Goal: Information Seeking & Learning: Learn about a topic

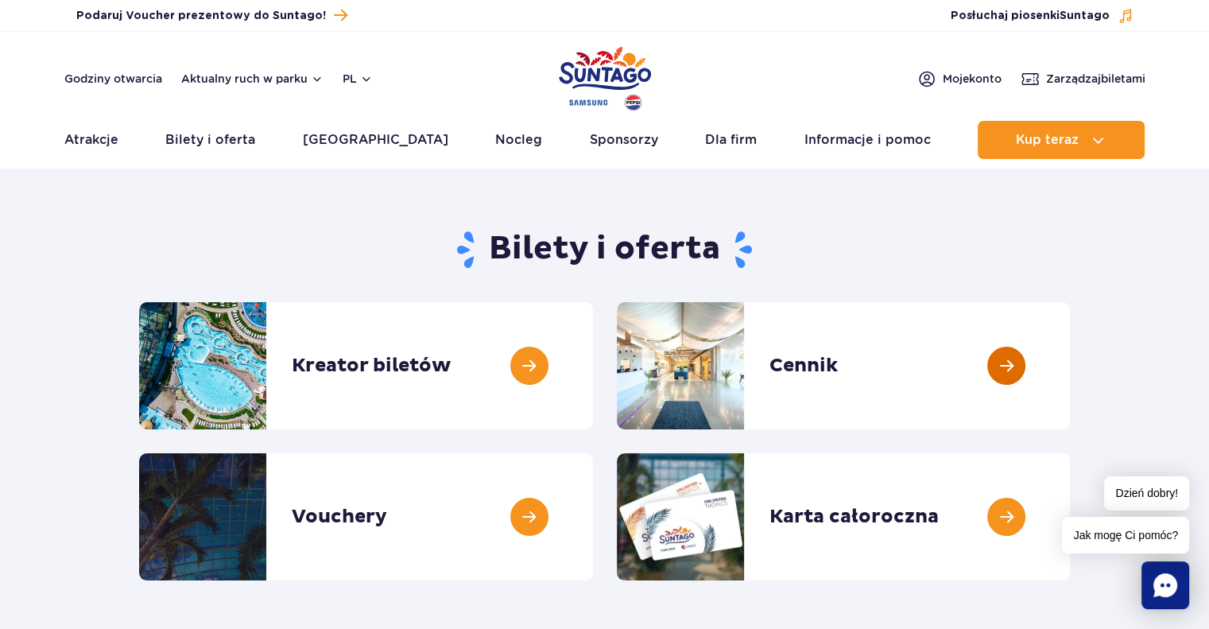
click at [1070, 387] on link at bounding box center [1070, 365] width 0 height 127
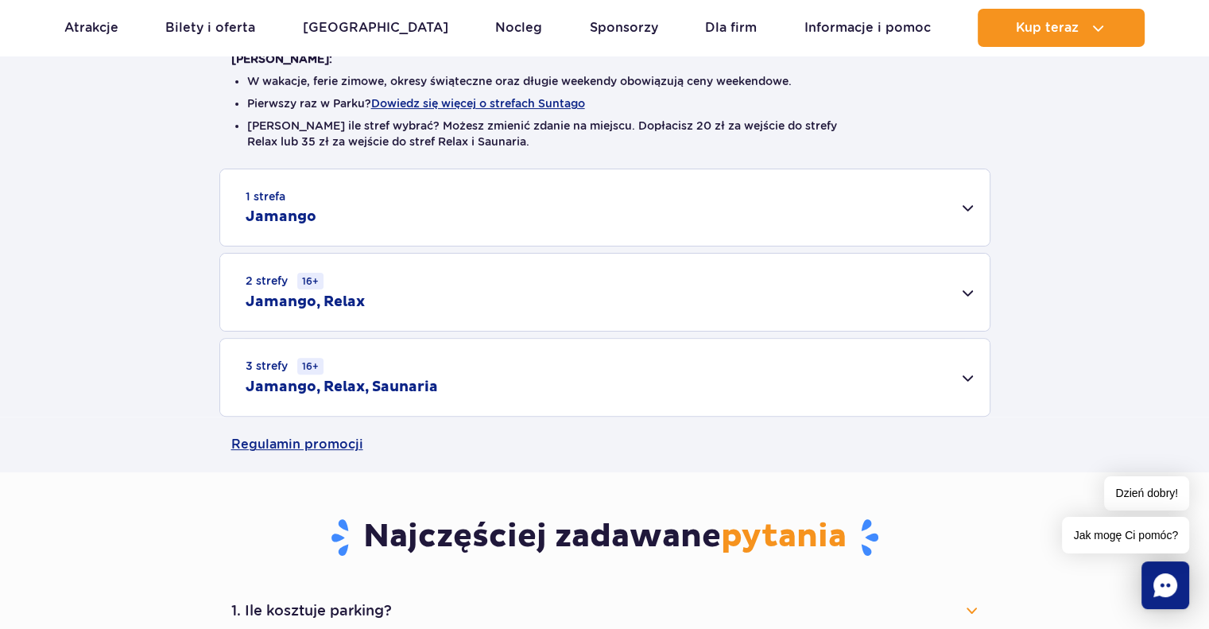
scroll to position [402, 0]
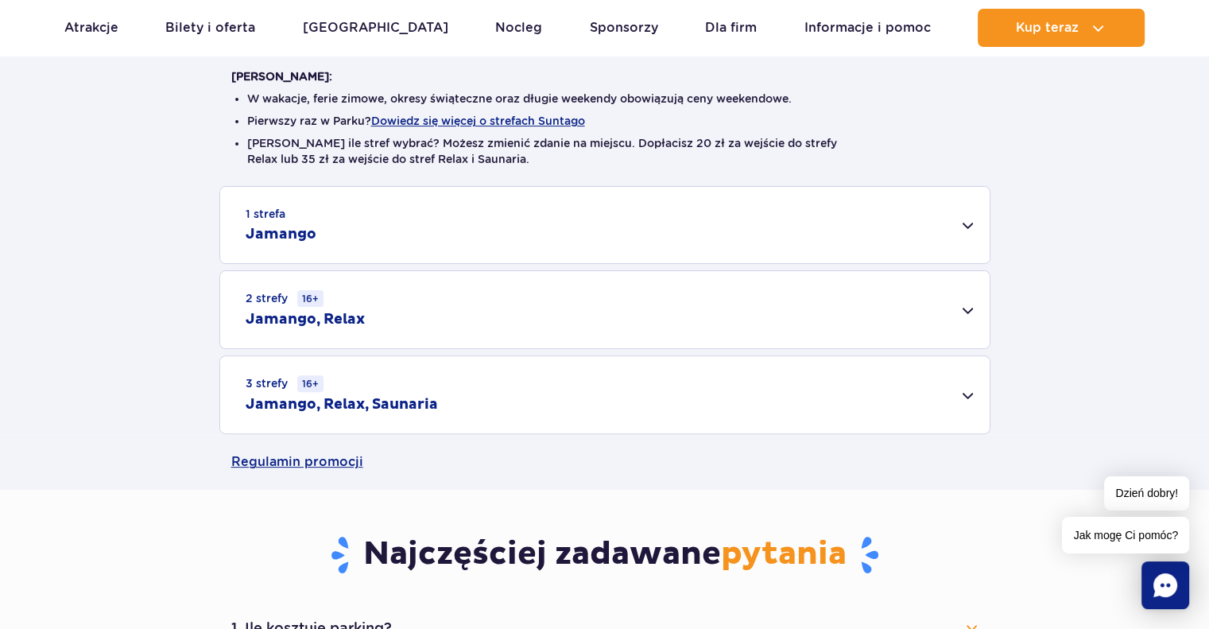
click at [286, 231] on h2 "Jamango" at bounding box center [281, 234] width 71 height 19
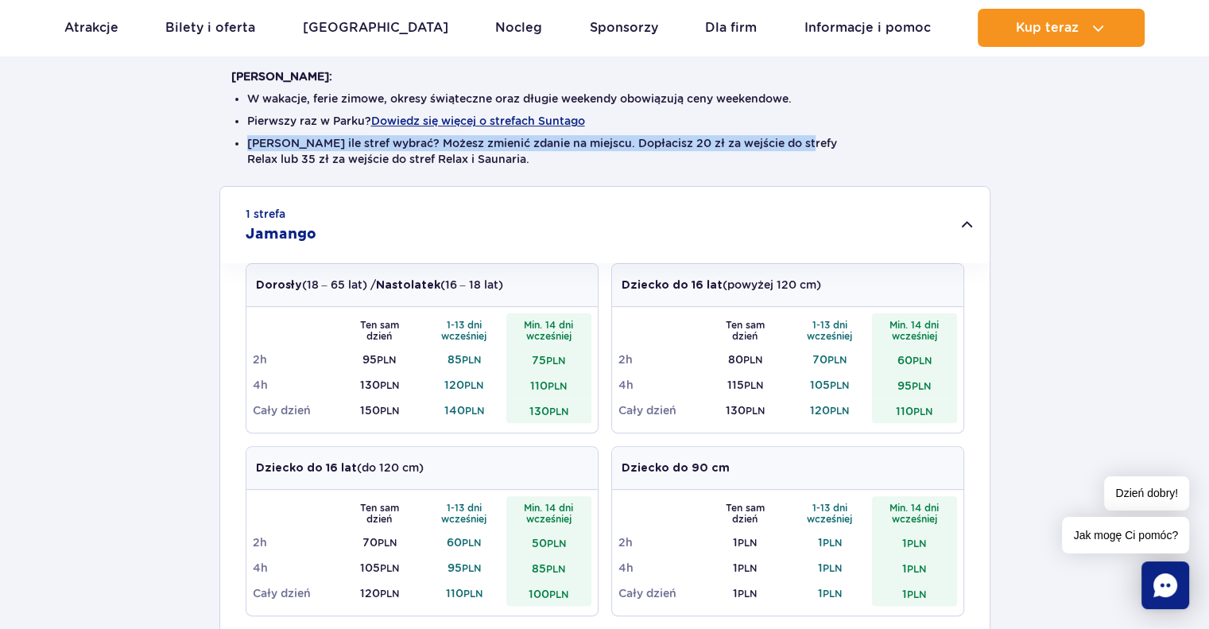
drag, startPoint x: 1209, startPoint y: 118, endPoint x: 1213, endPoint y: 142, distance: 25.1
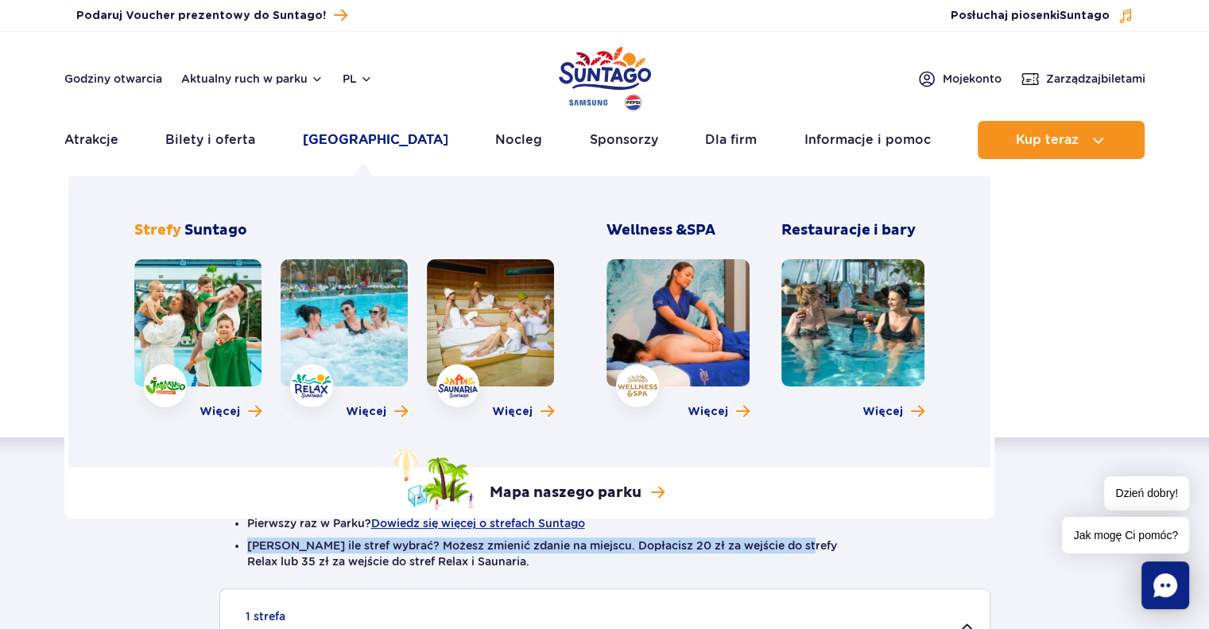
click at [335, 137] on link "[GEOGRAPHIC_DATA]" at bounding box center [376, 140] width 146 height 38
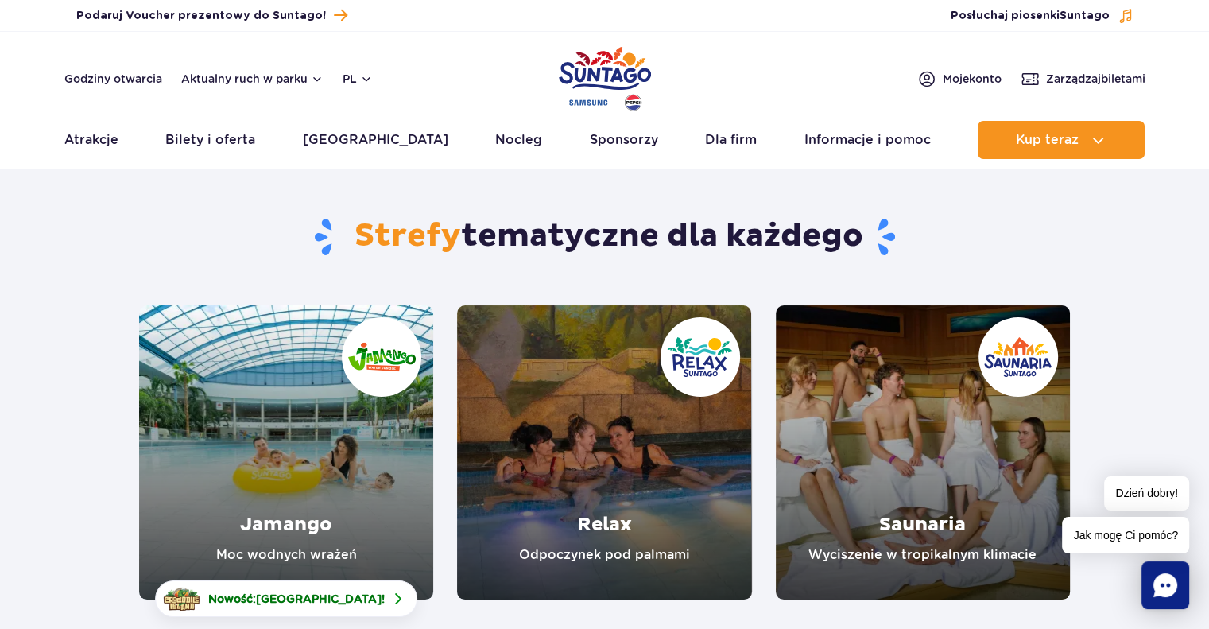
click at [332, 498] on link "Jamango" at bounding box center [286, 452] width 294 height 294
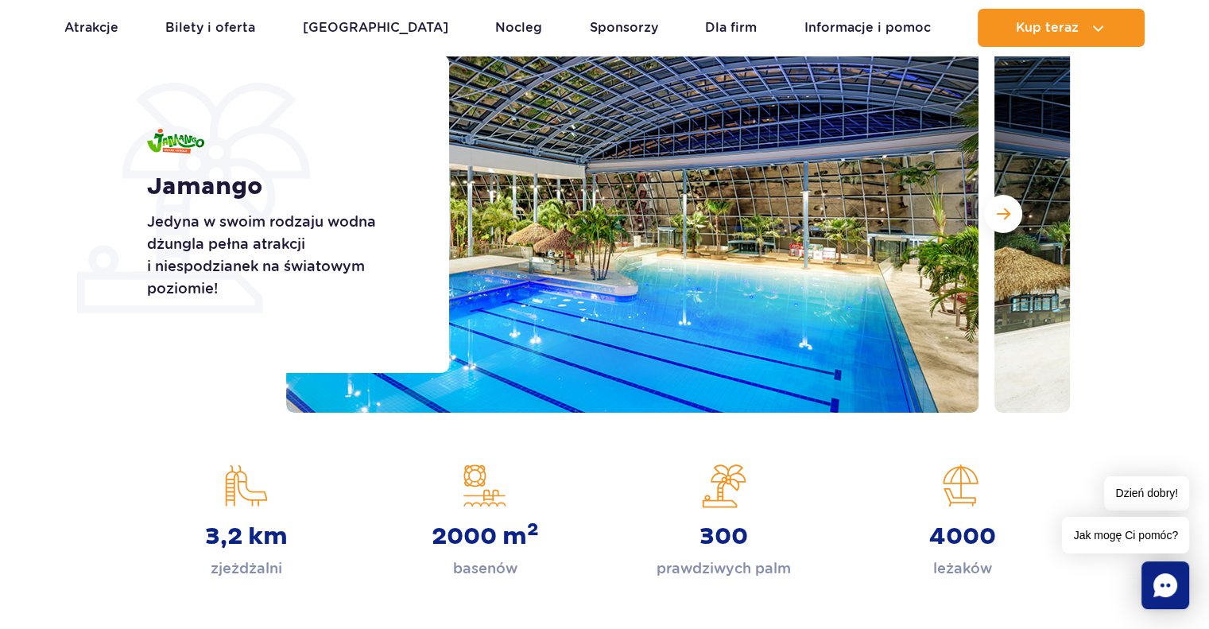
scroll to position [232, 0]
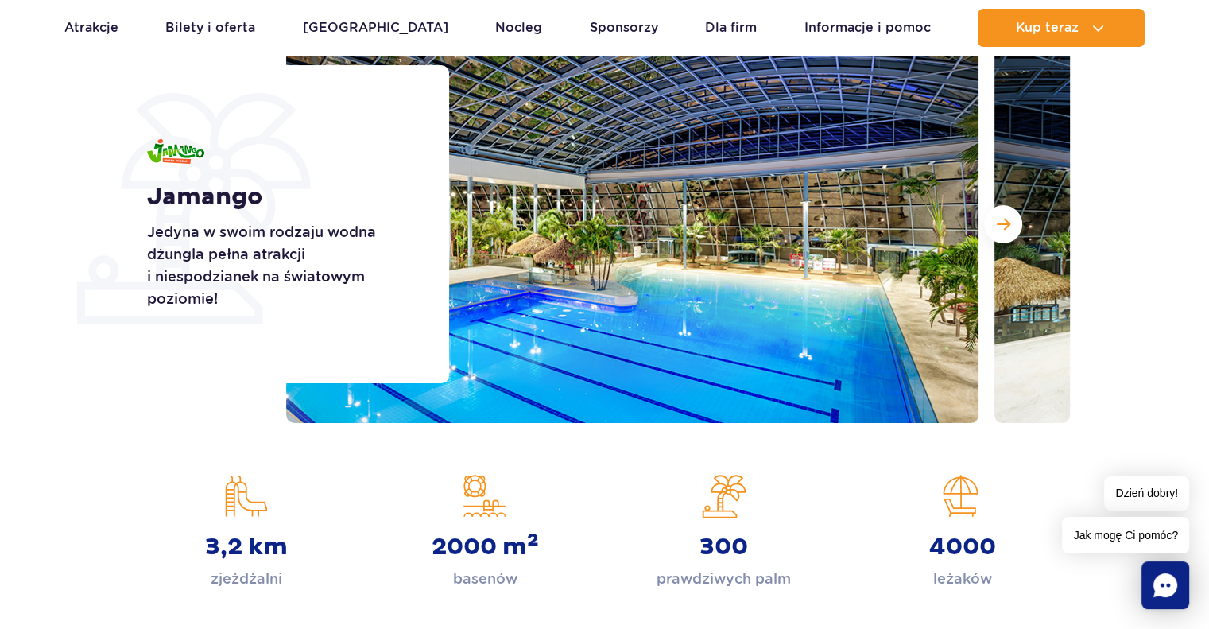
click at [643, 199] on img at bounding box center [632, 224] width 693 height 398
click at [984, 225] on button "Następny slajd" at bounding box center [1003, 224] width 38 height 38
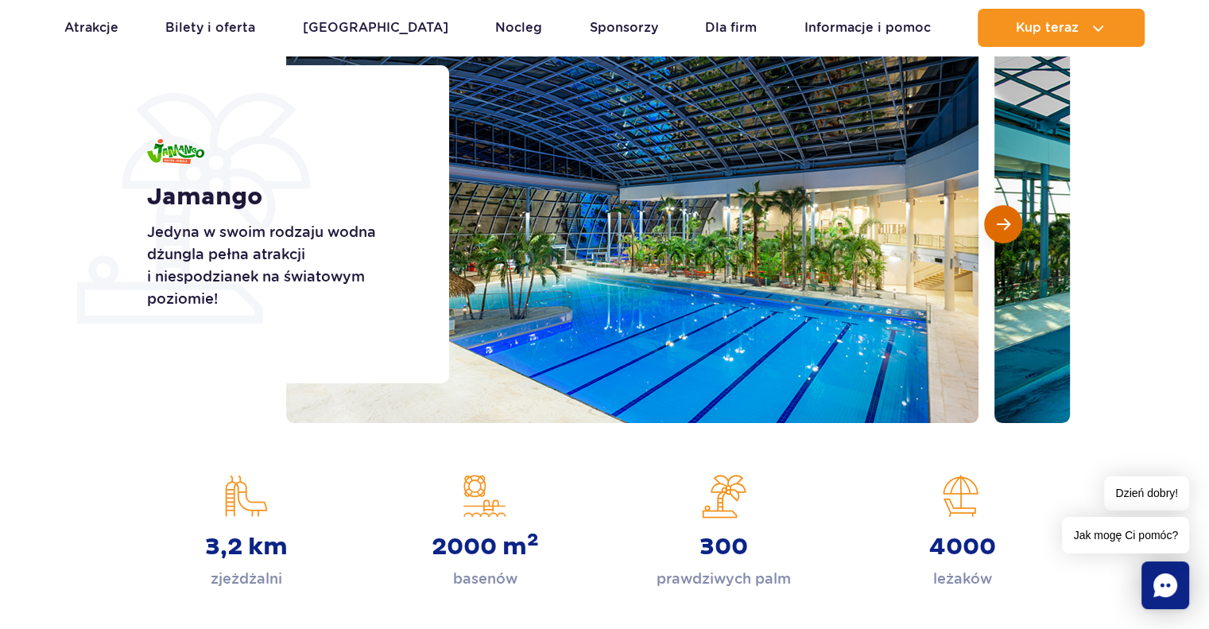
click at [1007, 229] on span "Następny slajd" at bounding box center [1004, 224] width 14 height 14
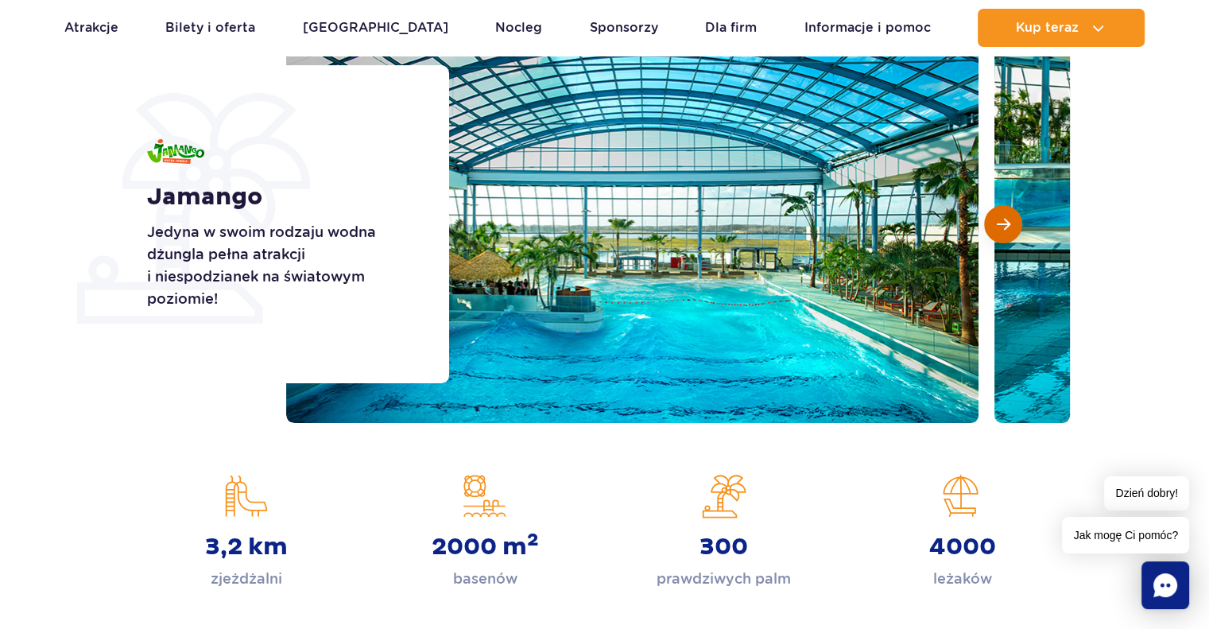
click at [1007, 229] on span "Następny slajd" at bounding box center [1004, 224] width 14 height 14
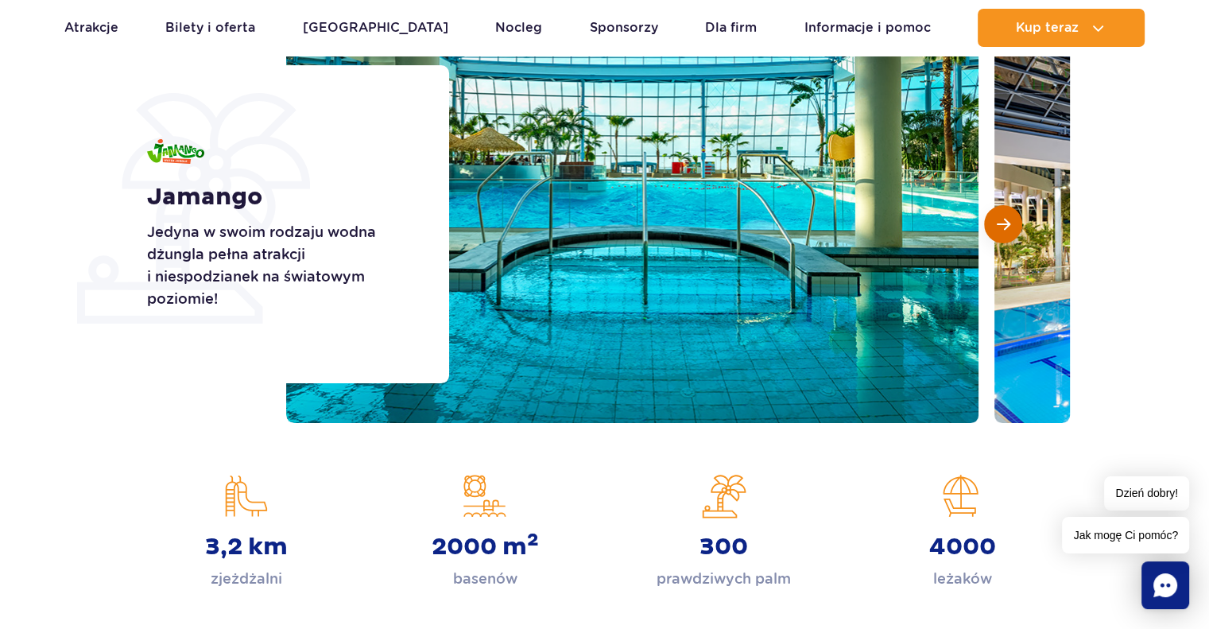
click at [1007, 229] on span "Następny slajd" at bounding box center [1004, 224] width 14 height 14
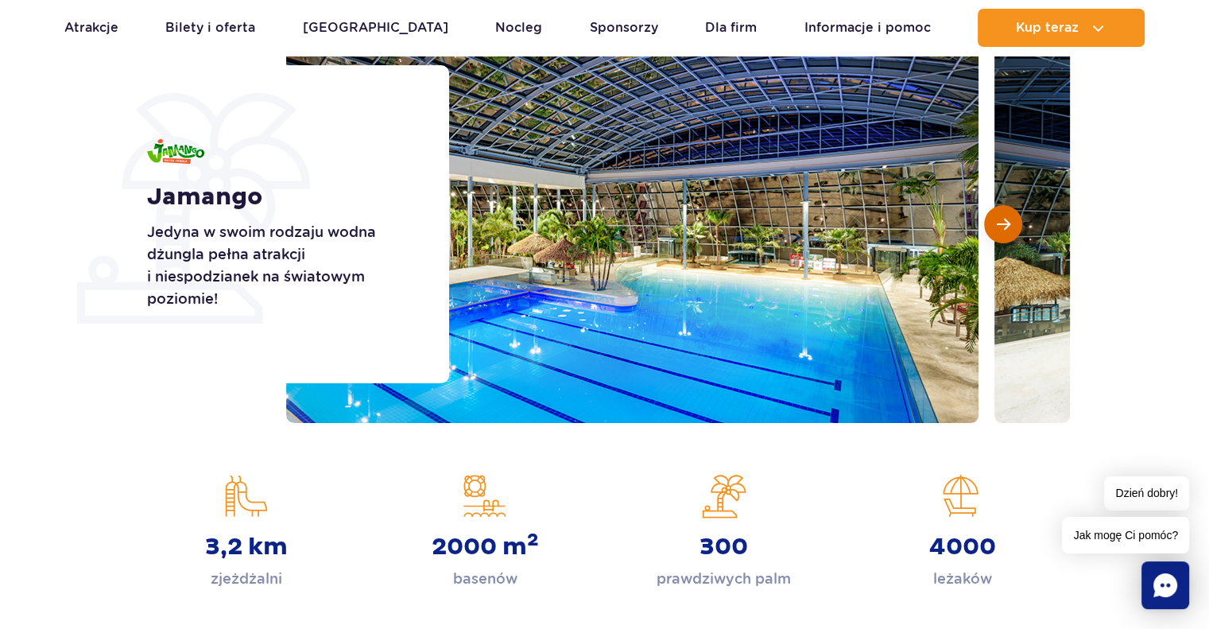
click at [1007, 229] on span "Następny slajd" at bounding box center [1004, 224] width 14 height 14
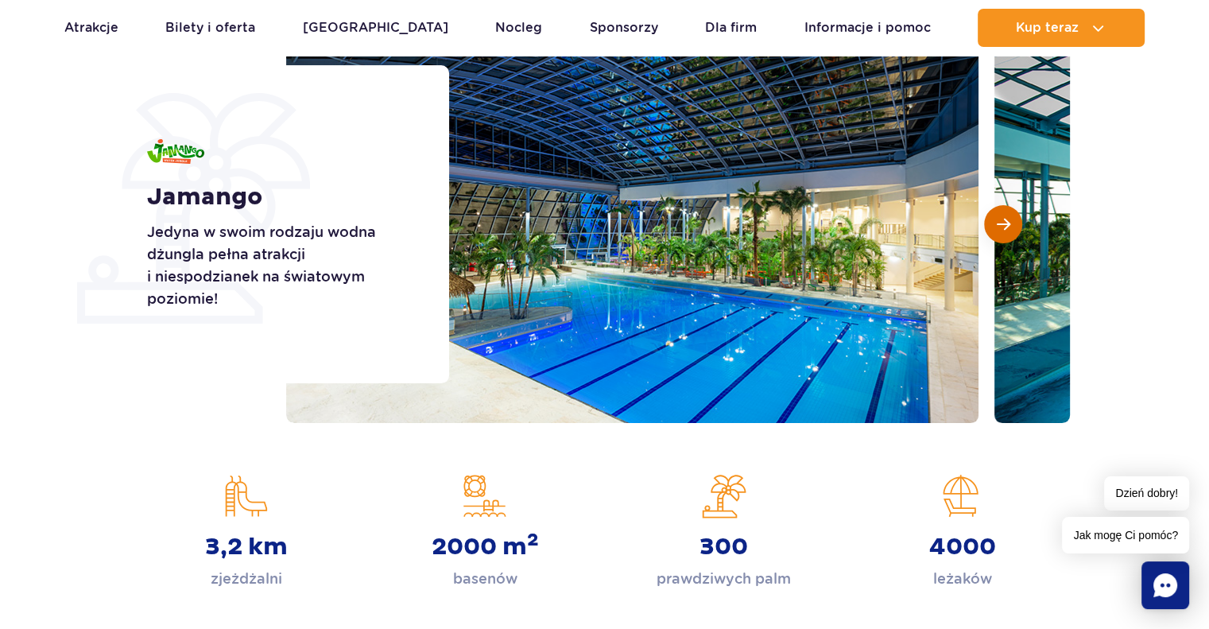
click at [1007, 229] on span "Następny slajd" at bounding box center [1004, 224] width 14 height 14
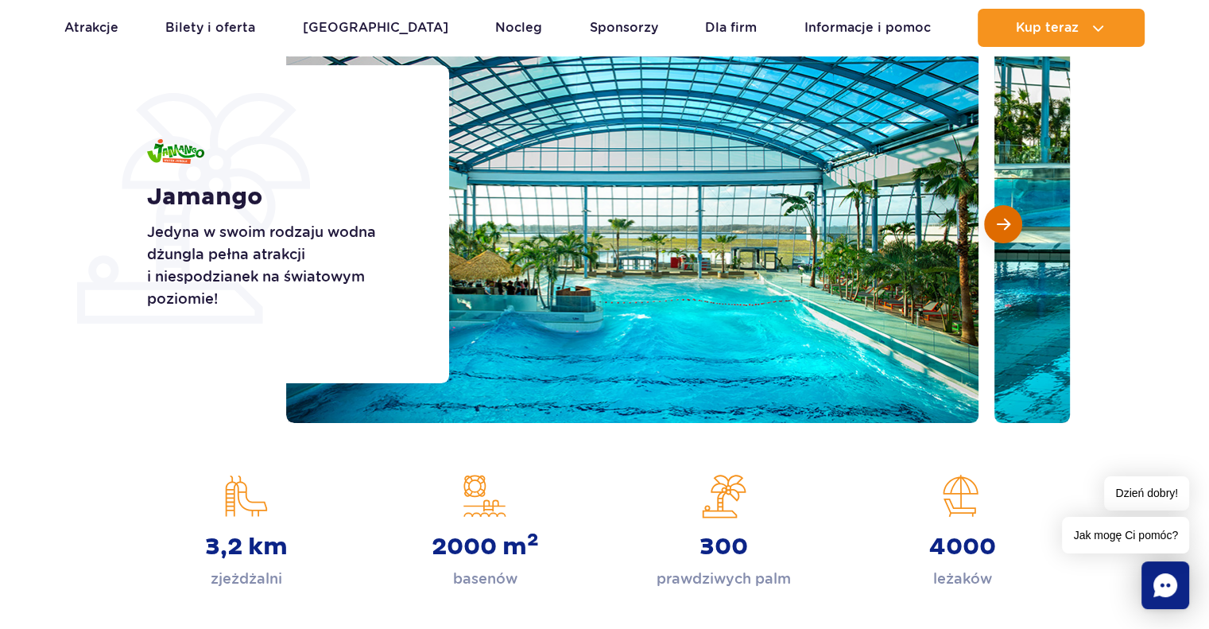
click at [1007, 229] on span "Następny slajd" at bounding box center [1004, 224] width 14 height 14
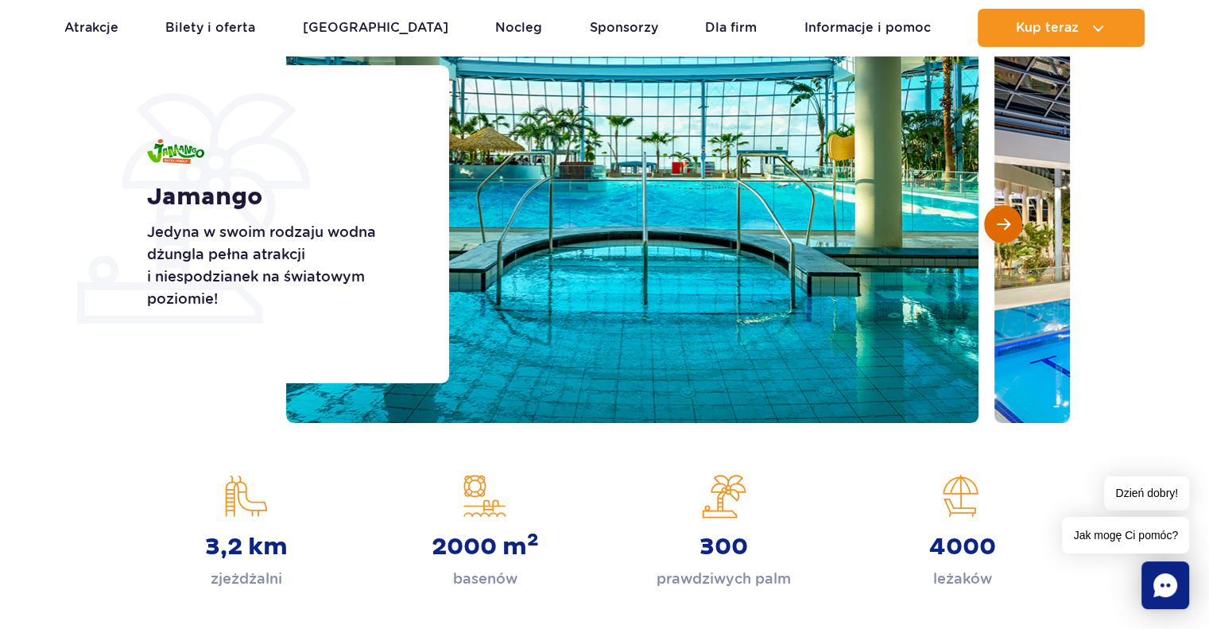
click at [1007, 229] on span "Następny slajd" at bounding box center [1004, 224] width 14 height 14
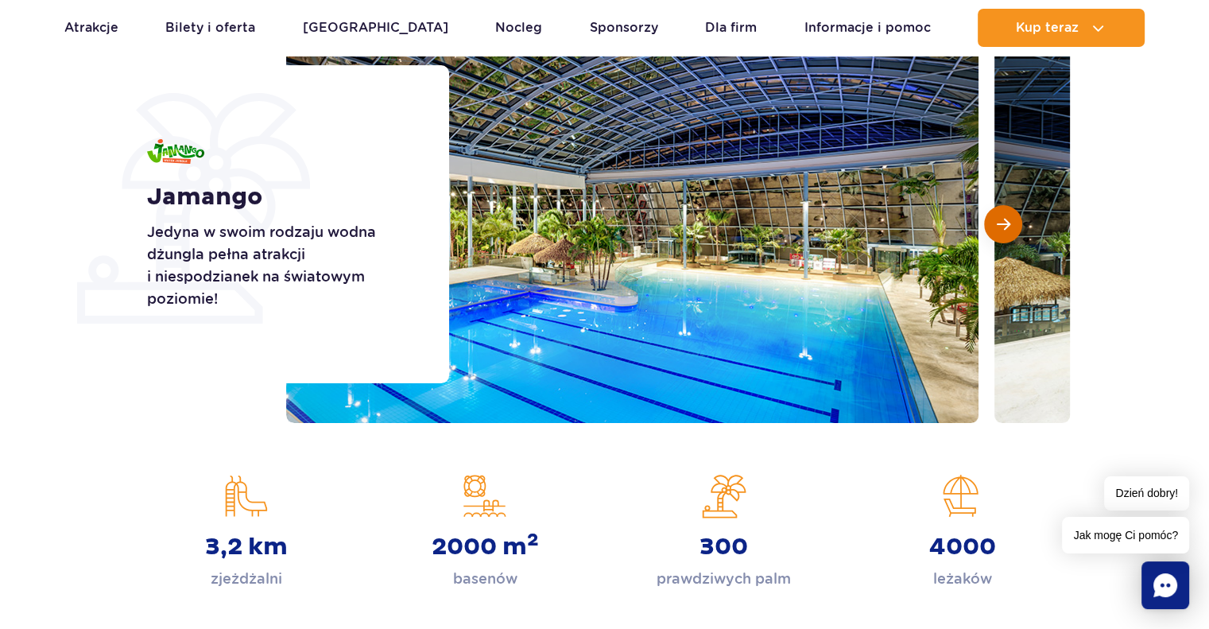
click at [1007, 229] on span "Następny slajd" at bounding box center [1004, 224] width 14 height 14
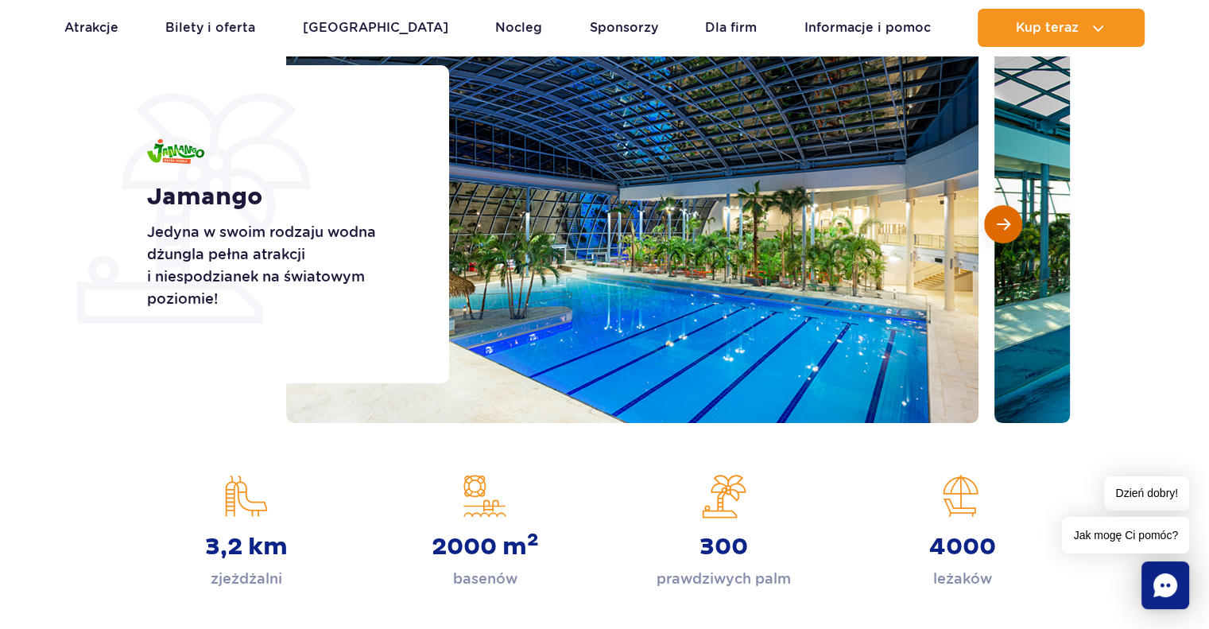
click at [1007, 229] on span "Następny slajd" at bounding box center [1004, 224] width 14 height 14
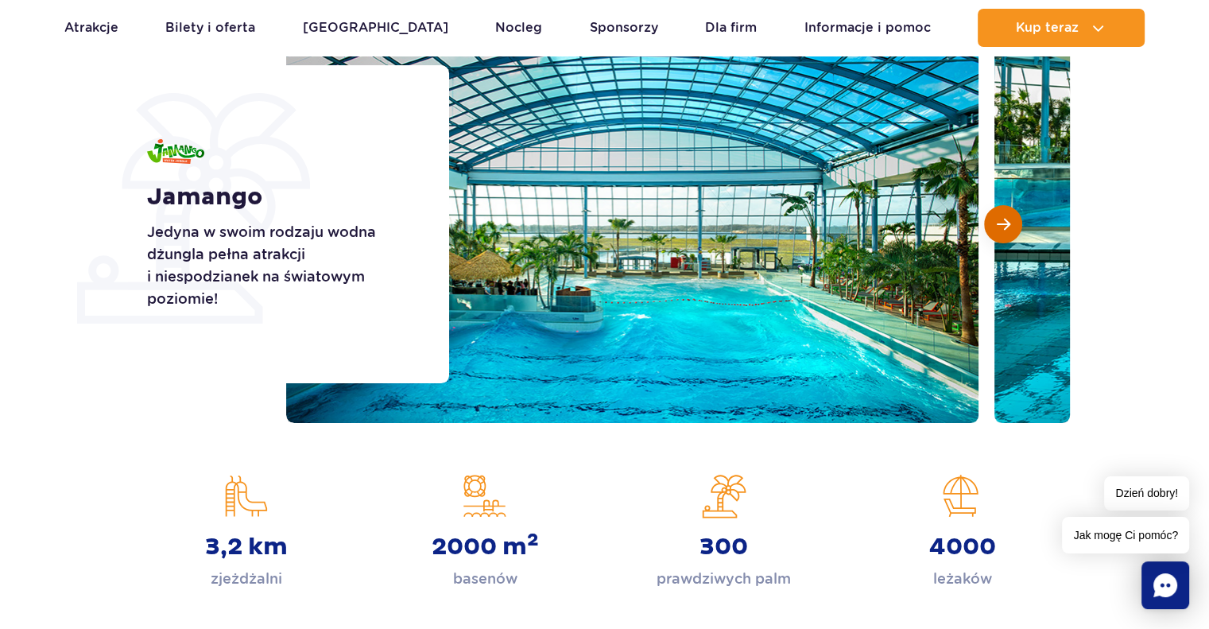
click at [1007, 229] on span "Następny slajd" at bounding box center [1004, 224] width 14 height 14
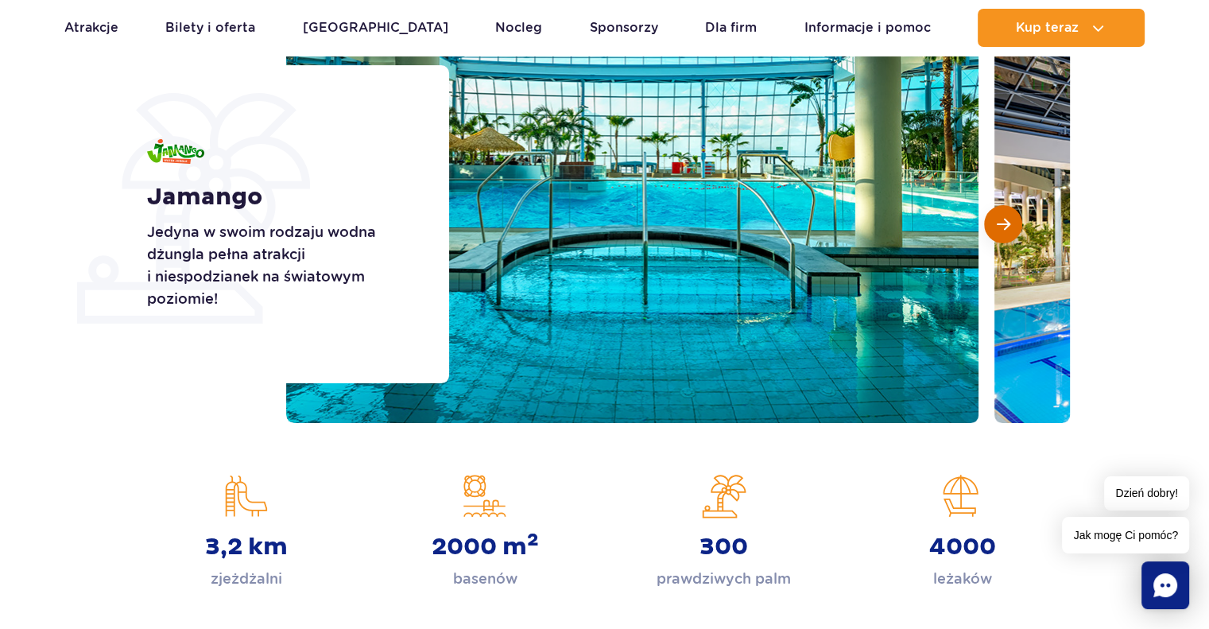
click at [1007, 229] on span "Następny slajd" at bounding box center [1004, 224] width 14 height 14
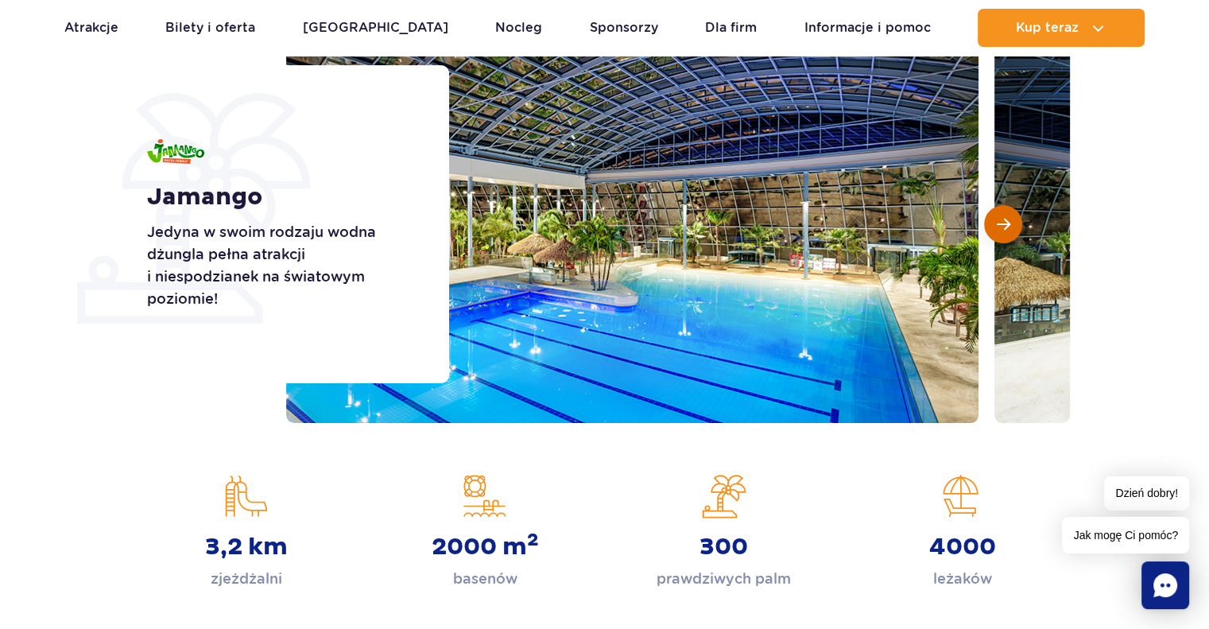
click at [1007, 229] on span "Następny slajd" at bounding box center [1004, 224] width 14 height 14
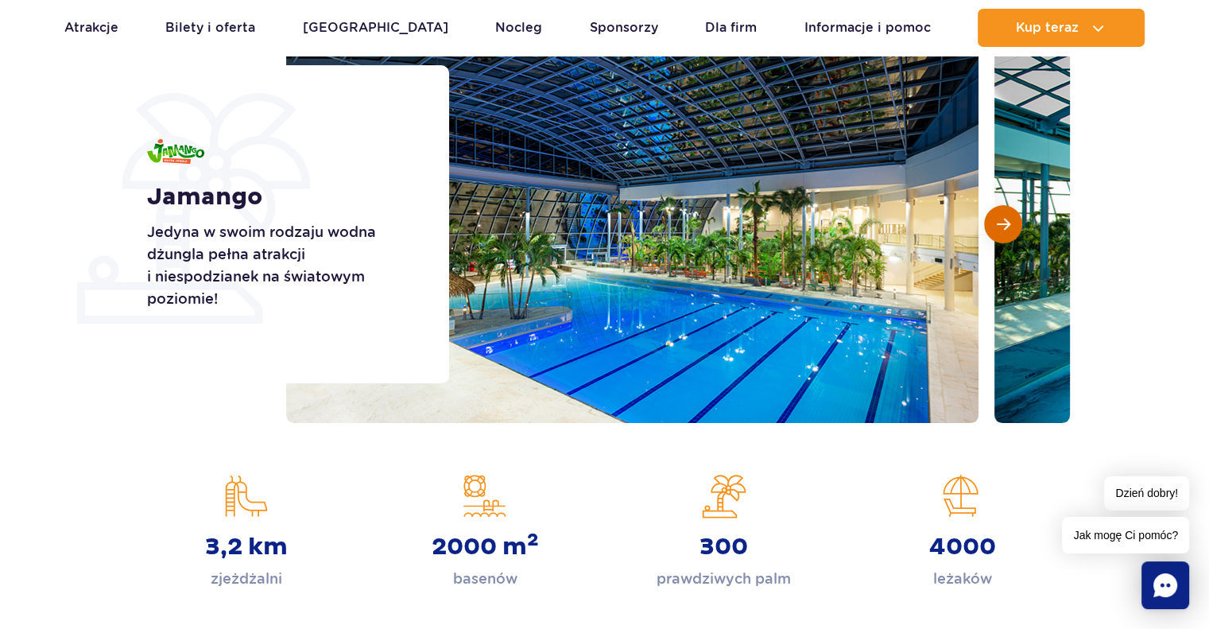
click at [1007, 229] on span "Następny slajd" at bounding box center [1004, 224] width 14 height 14
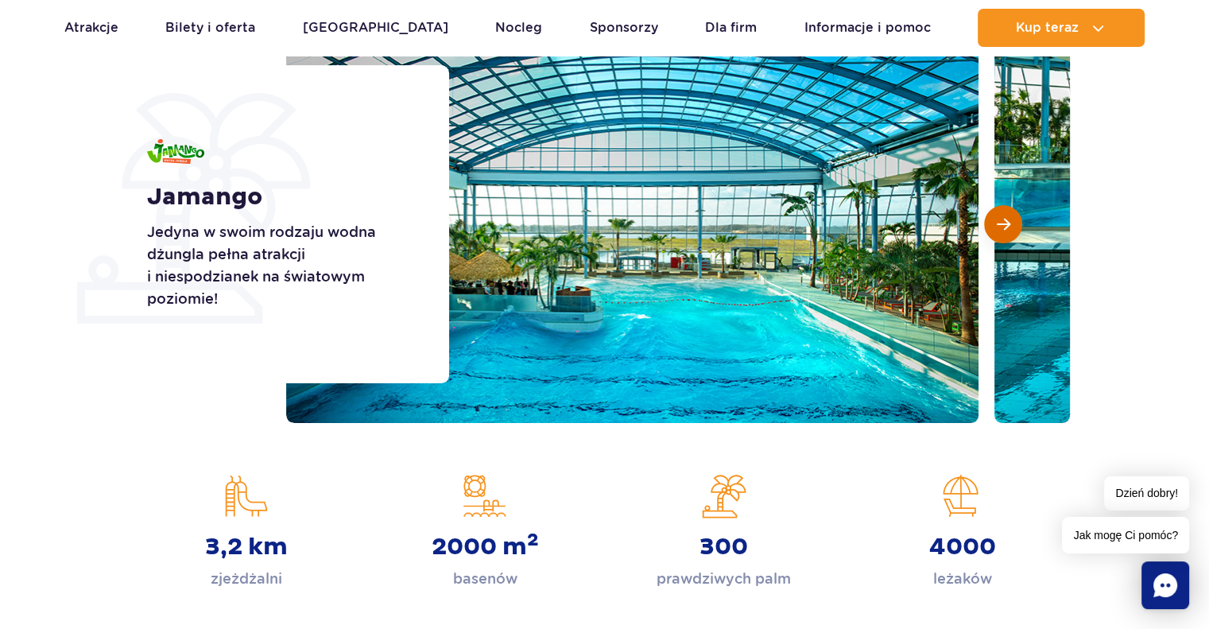
click at [1007, 229] on span "Następny slajd" at bounding box center [1004, 224] width 14 height 14
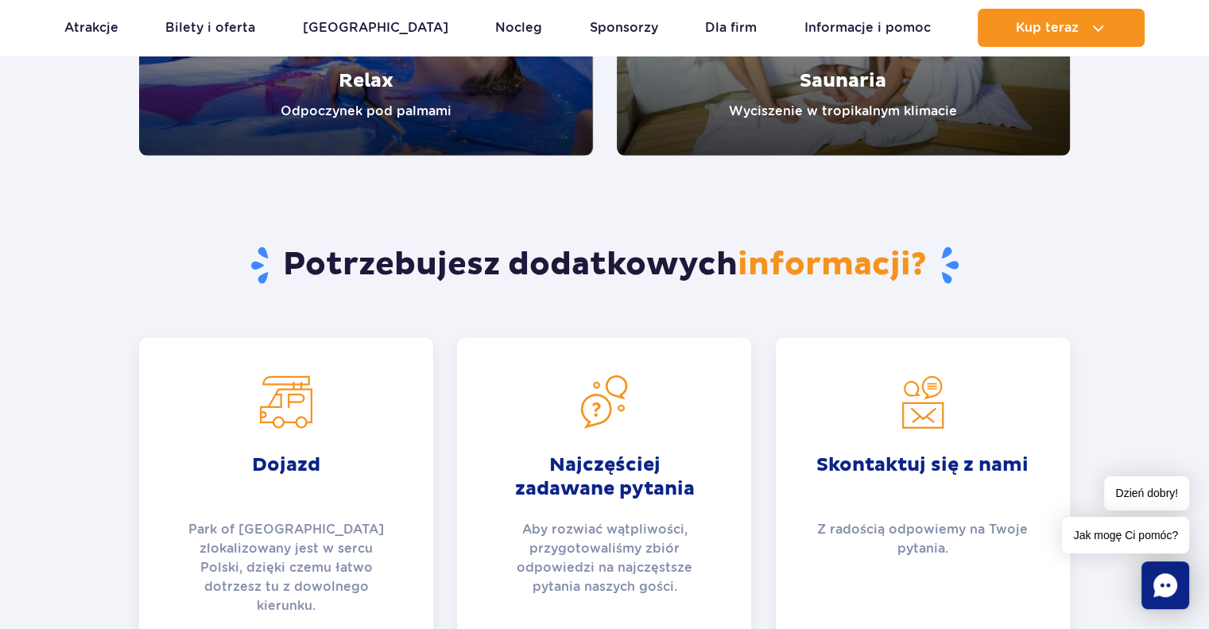
scroll to position [0, 0]
